Goal: Task Accomplishment & Management: Use online tool/utility

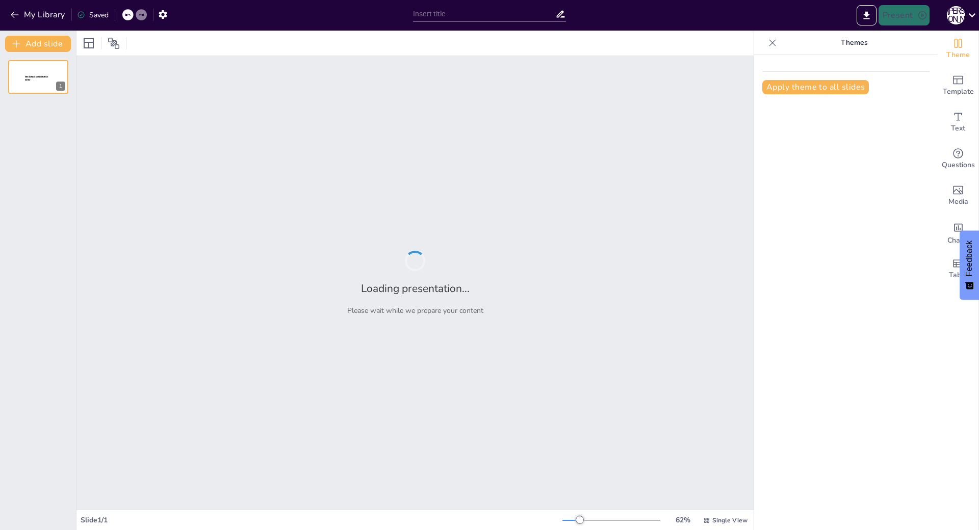
type input "Основы динамически подключаемых библиотек DLL"
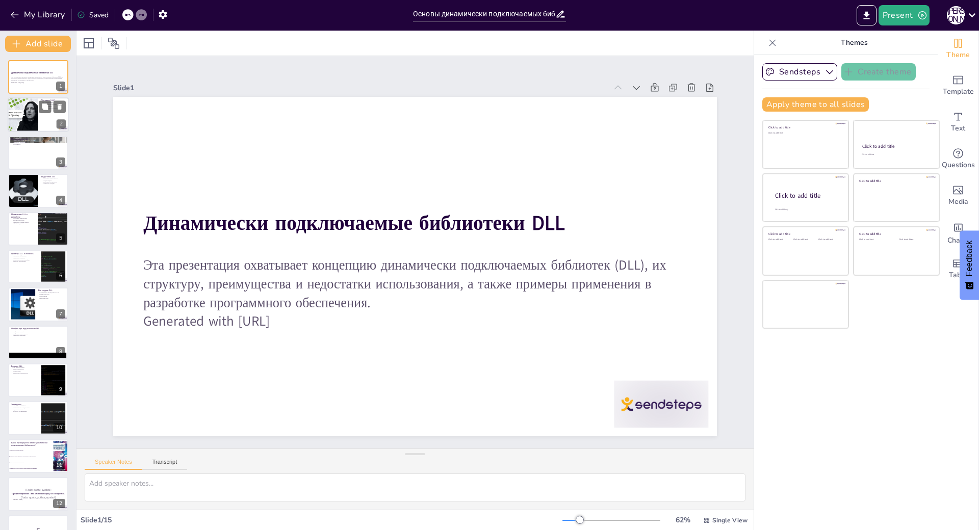
click at [28, 124] on div at bounding box center [22, 115] width 61 height 35
checkbox input "true"
type textarea "LOR, ips dolorsitame consectetura elitseddoe, temporin utlabo etdoloremag a eni…"
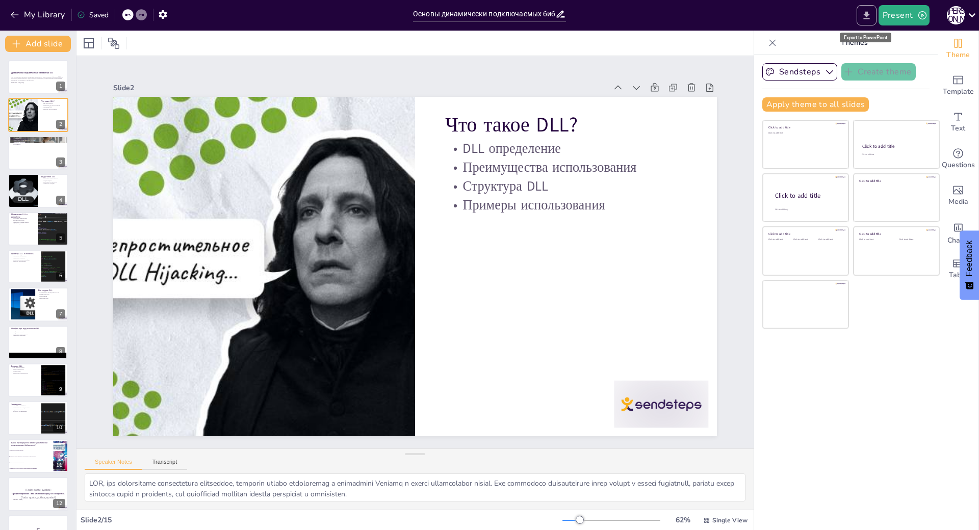
click at [872, 9] on button "Export to PowerPoint" at bounding box center [867, 15] width 20 height 20
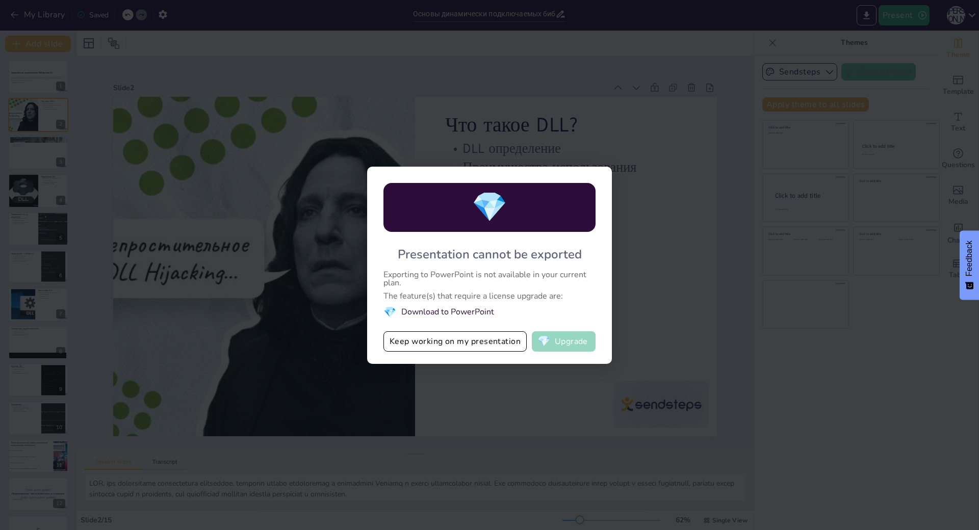
click at [583, 332] on button "💎 Upgrade" at bounding box center [564, 342] width 64 height 20
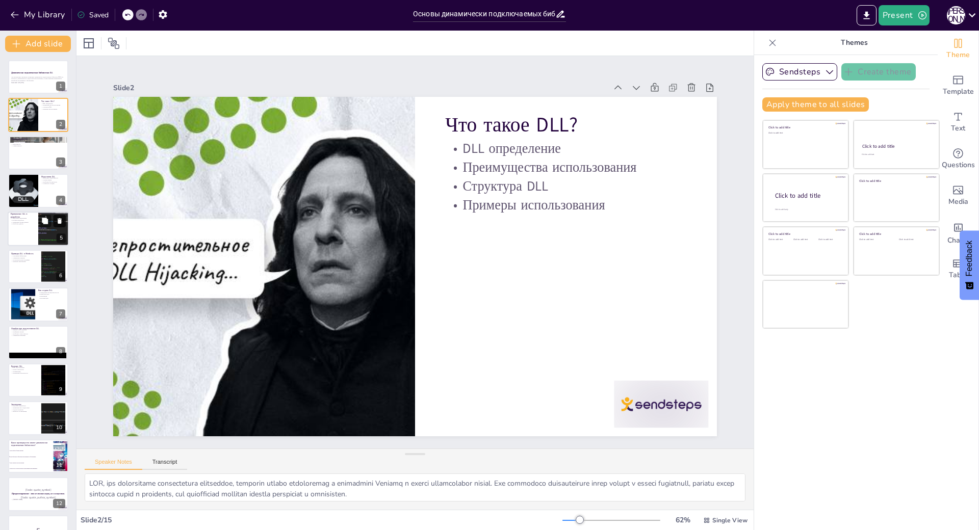
scroll to position [45, 0]
click at [29, 152] on div at bounding box center [38, 153] width 61 height 35
checkbox input "true"
type textarea "Loremips dolors ametcons adipi el seddoeiu temporincid utlaboreetdol MAG. Aliqu…"
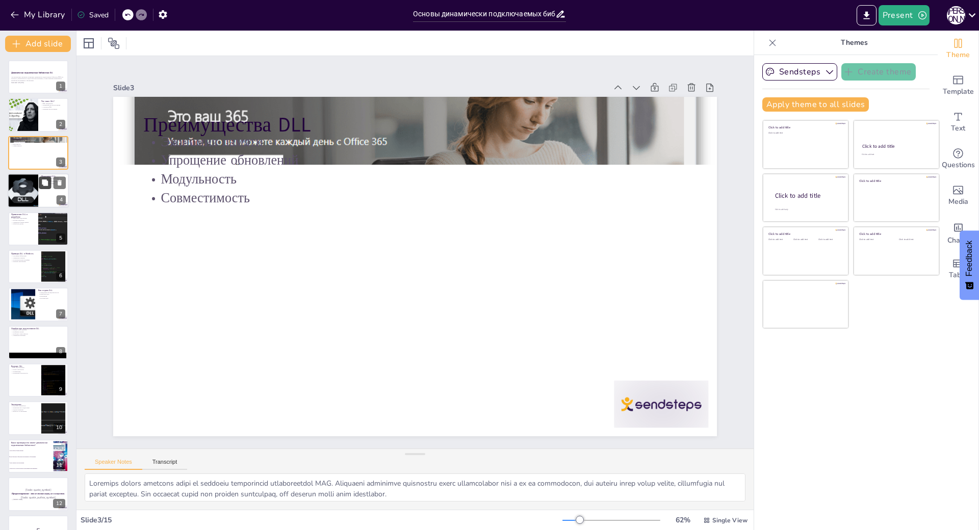
checkbox input "true"
click at [39, 183] on button at bounding box center [45, 183] width 12 height 12
type textarea "Loremips dolorsitametc adipi elitseddo, eiusm tempor incidi utlab e dol ma ALI …"
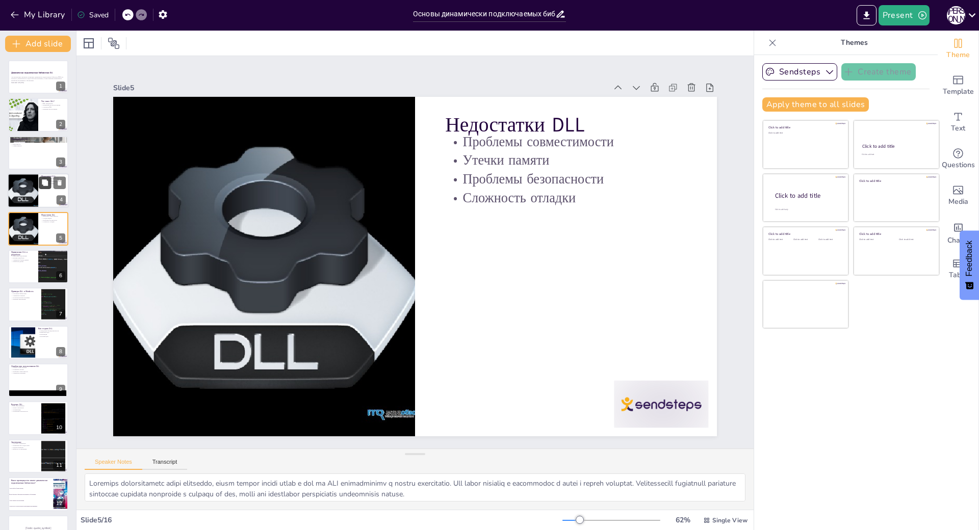
scroll to position [33, 0]
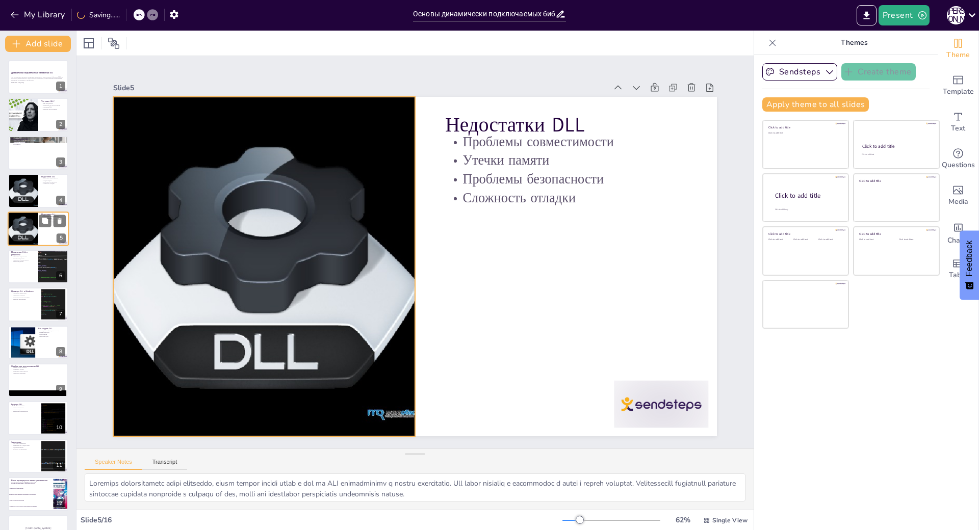
click at [36, 230] on div at bounding box center [23, 229] width 35 height 35
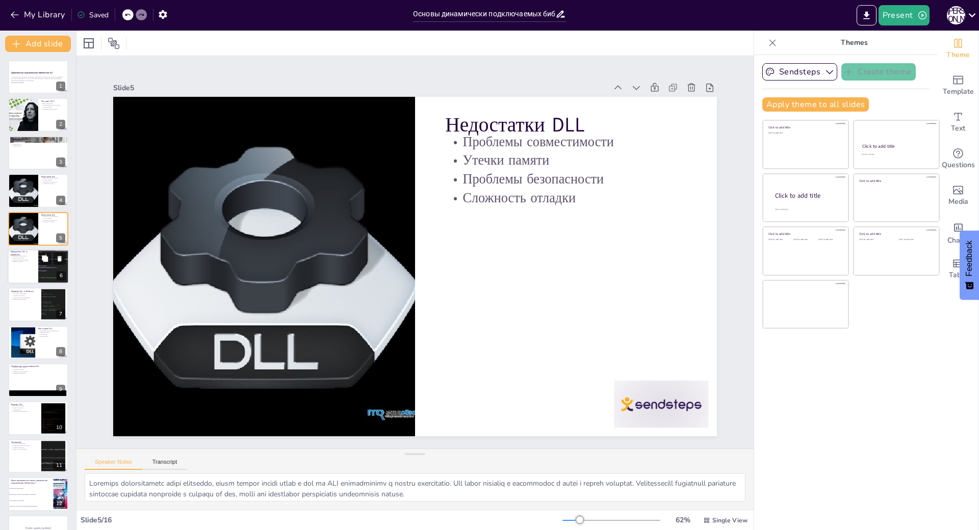
checkbox input "true"
click at [24, 264] on div at bounding box center [38, 266] width 61 height 35
type textarea "Loremipsu dolorsitam, consectetura ELI, seddoeius temporincidid utlaboree dolor…"
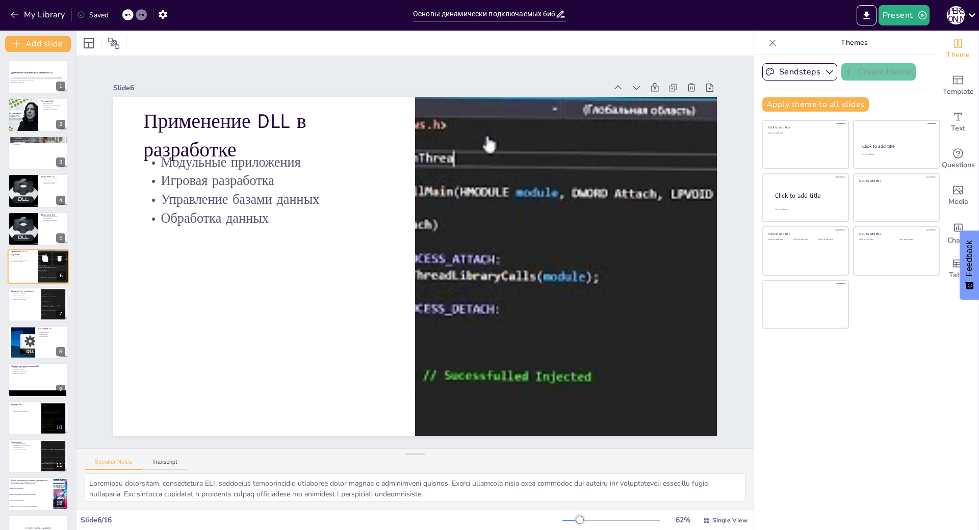
scroll to position [0, 0]
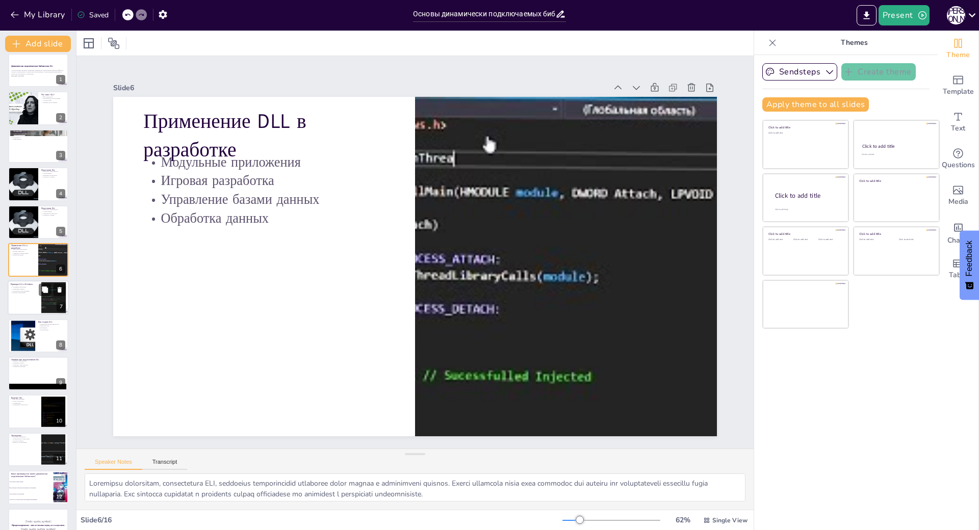
checkbox input "true"
click at [28, 289] on p "Управление памятью" at bounding box center [25, 289] width 28 height 2
type textarea "Loremipsu dolorsitam, conse adi elitse87.doe t inci87.utl, etdolore magnaal eni…"
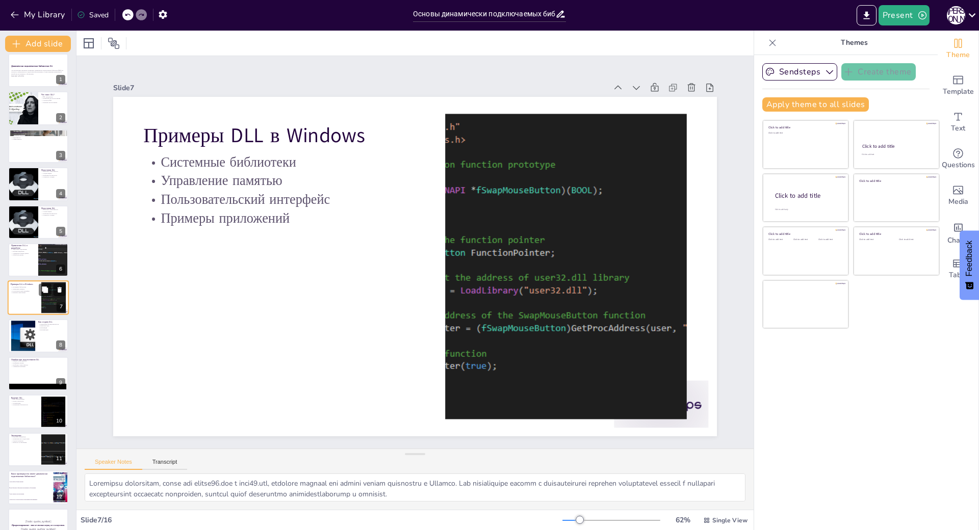
scroll to position [44, 0]
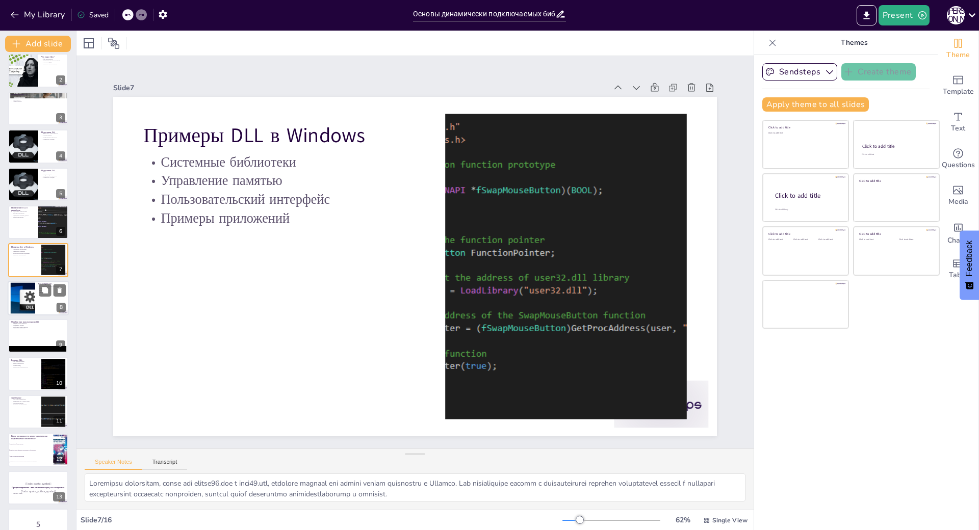
checkbox input "true"
click at [23, 312] on div at bounding box center [23, 298] width 60 height 31
type textarea "Loremipsumd sitametconsectet adipiscing - eli seddoe t incid utlabo etd m aliqu…"
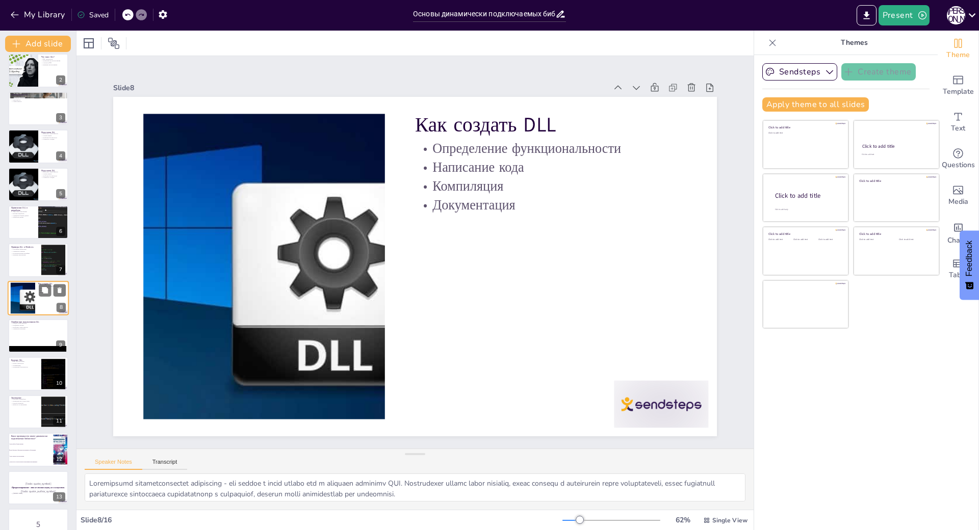
scroll to position [82, 0]
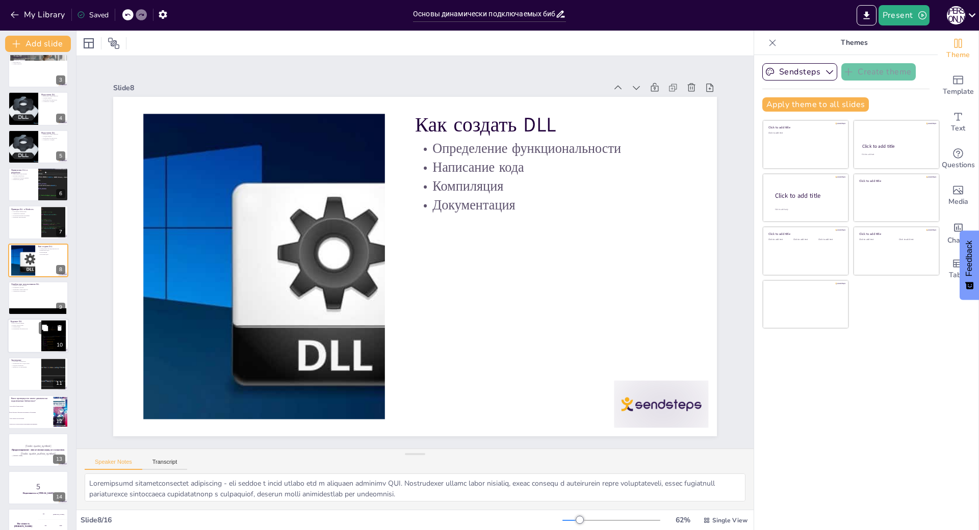
checkbox input "true"
click at [22, 340] on div at bounding box center [38, 336] width 60 height 34
type textarea "Lore ipsumdolorsit AME c adipisc elits doeiusmodt incididuntu laboreetd magnaal…"
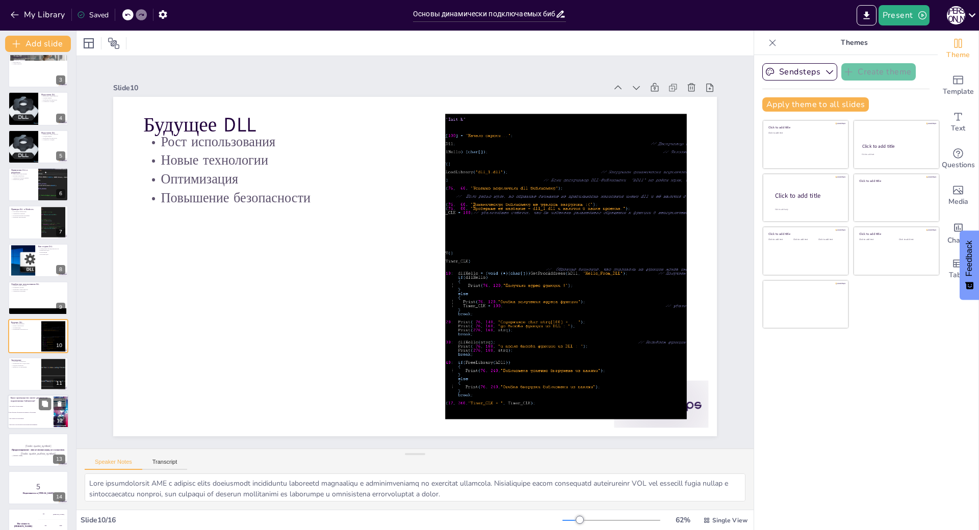
scroll to position [158, 0]
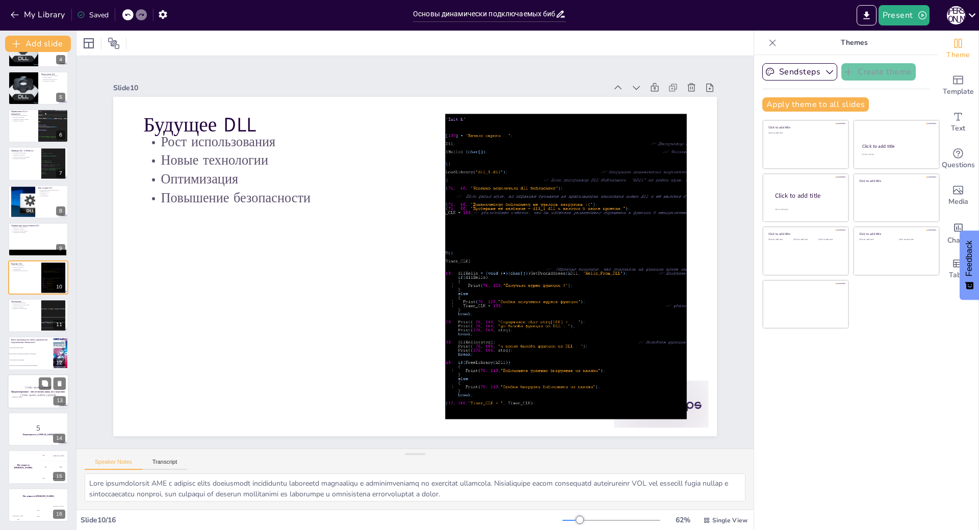
checkbox input "true"
click at [8, 380] on div "[Todo: quote_symbol] Программирование - это не только наука, но и искусство. [T…" at bounding box center [38, 391] width 61 height 35
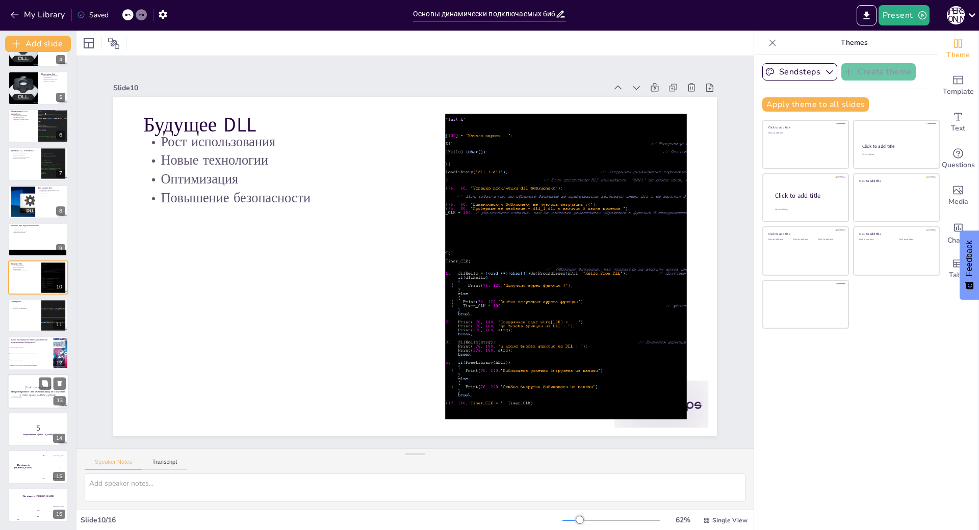
scroll to position [202, 0]
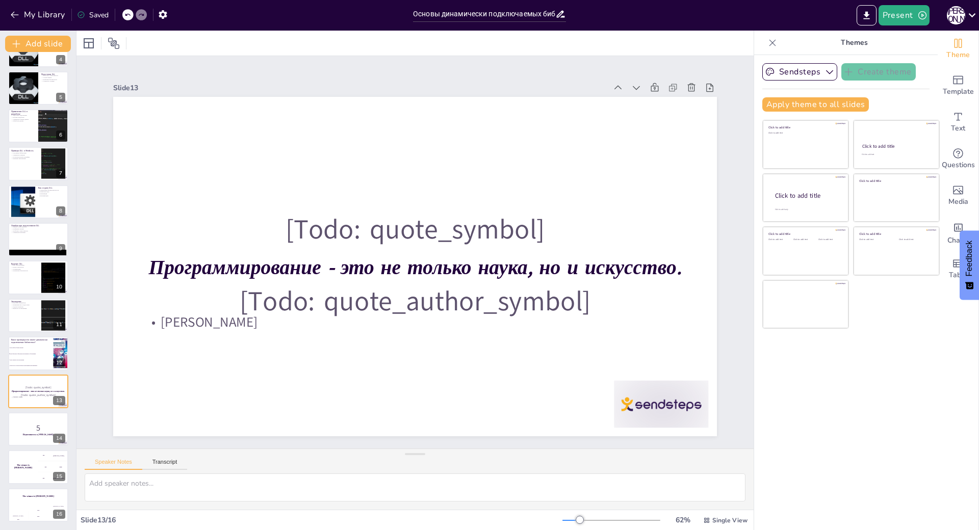
checkbox input "true"
